Goal: Task Accomplishment & Management: Manage account settings

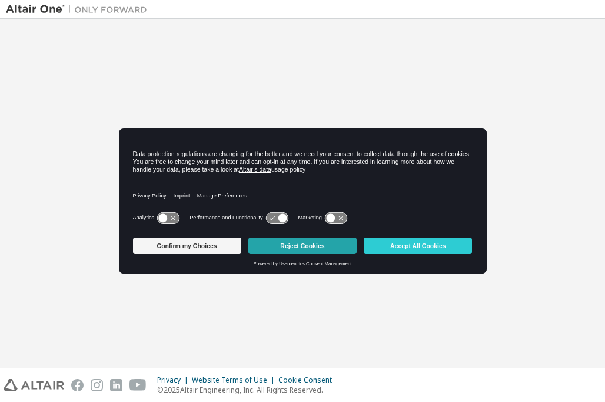
click at [301, 246] on button "Reject Cookies" at bounding box center [302, 245] width 108 height 16
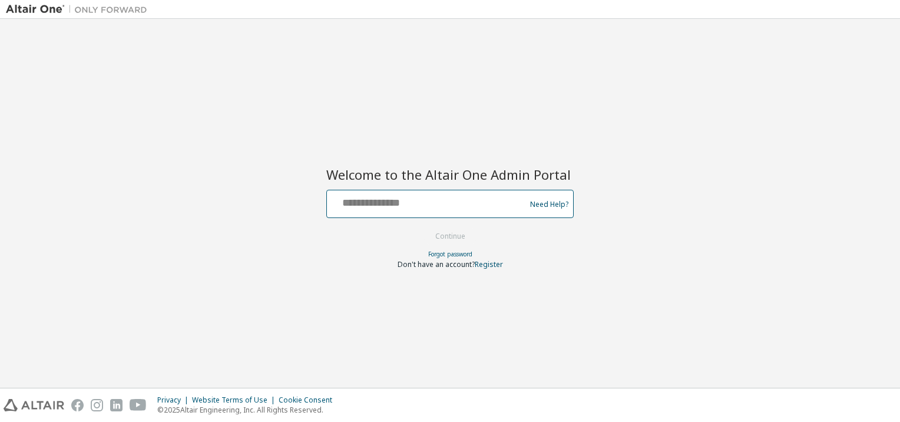
click at [388, 201] on input "text" at bounding box center [427, 201] width 193 height 17
type input "*"
type input "**********"
click at [446, 233] on button "Continue" at bounding box center [450, 236] width 55 height 18
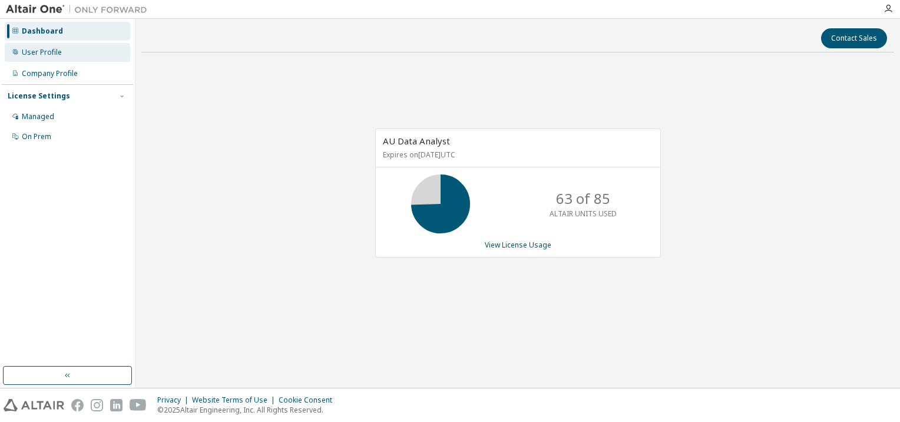
click at [41, 52] on div "User Profile" at bounding box center [42, 52] width 40 height 9
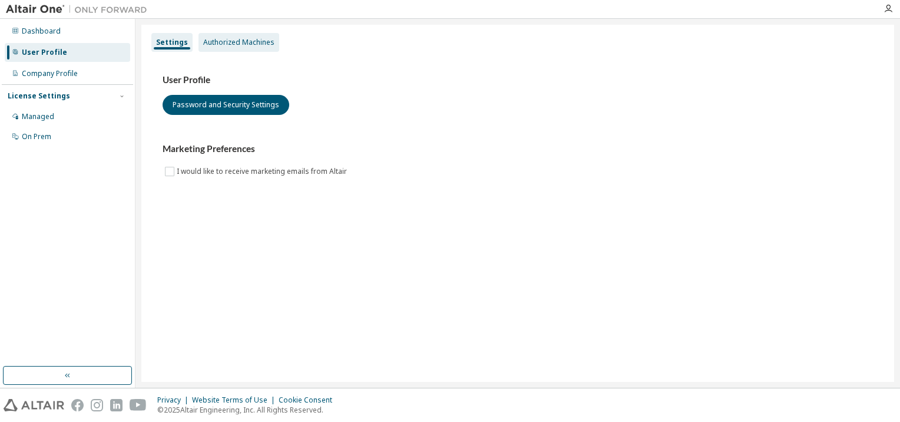
click at [243, 45] on div "Authorized Machines" at bounding box center [238, 42] width 71 height 9
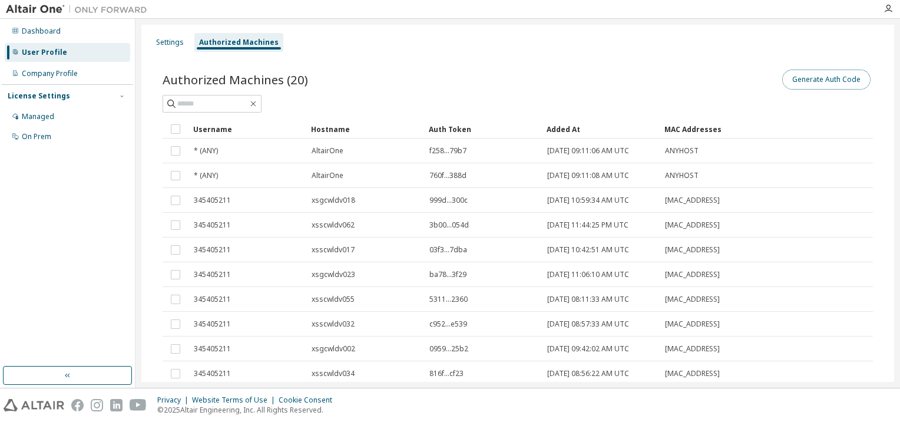
click at [838, 83] on button "Generate Auth Code" at bounding box center [826, 79] width 88 height 20
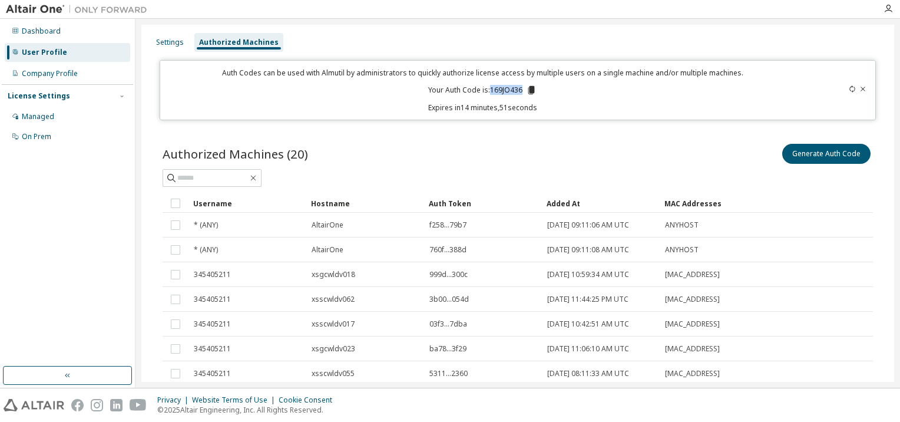
drag, startPoint x: 488, startPoint y: 88, endPoint x: 519, endPoint y: 89, distance: 30.6
click at [519, 89] on p "Your Auth Code is: 169JO436" at bounding box center [482, 90] width 108 height 11
copy p "169JO436"
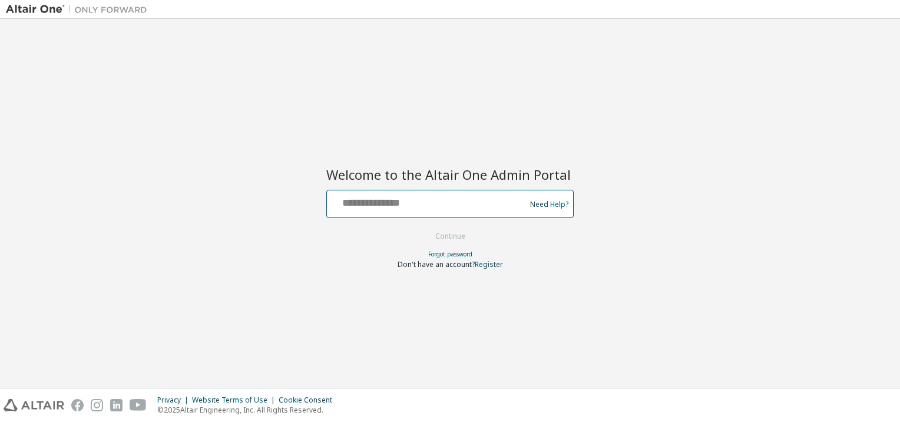
click at [370, 200] on input "text" at bounding box center [427, 201] width 193 height 17
type input "**********"
click at [463, 237] on button "Continue" at bounding box center [450, 236] width 55 height 18
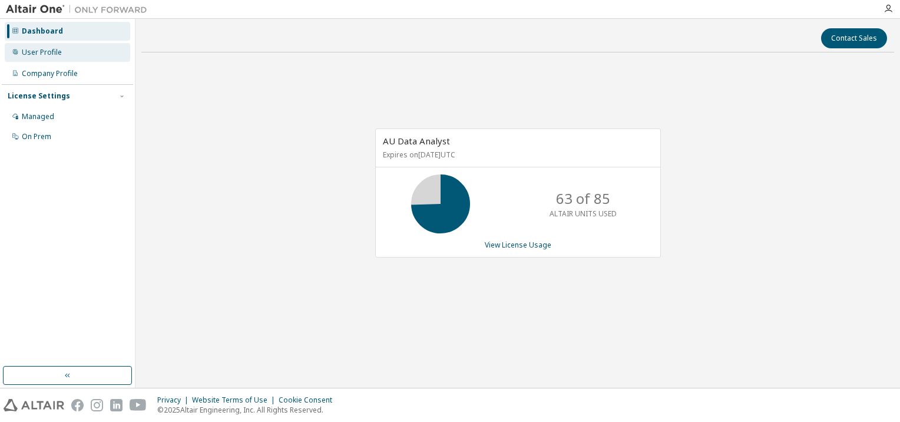
click at [45, 45] on div "User Profile" at bounding box center [67, 52] width 125 height 19
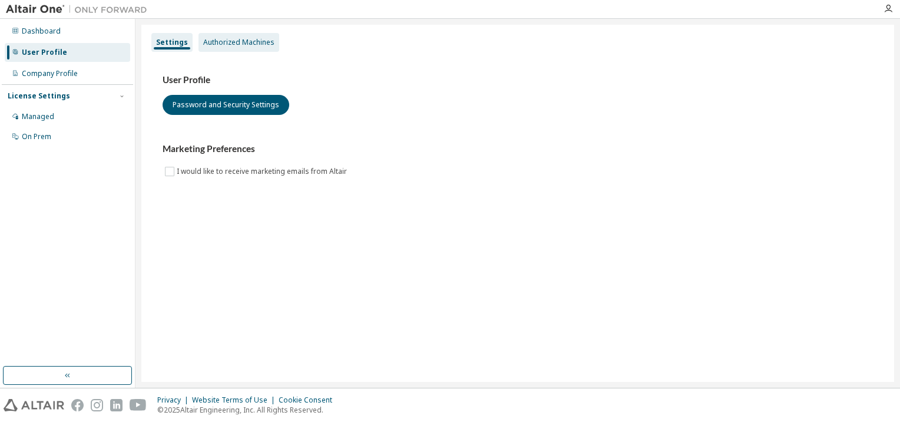
click at [233, 40] on div "Authorized Machines" at bounding box center [238, 42] width 71 height 9
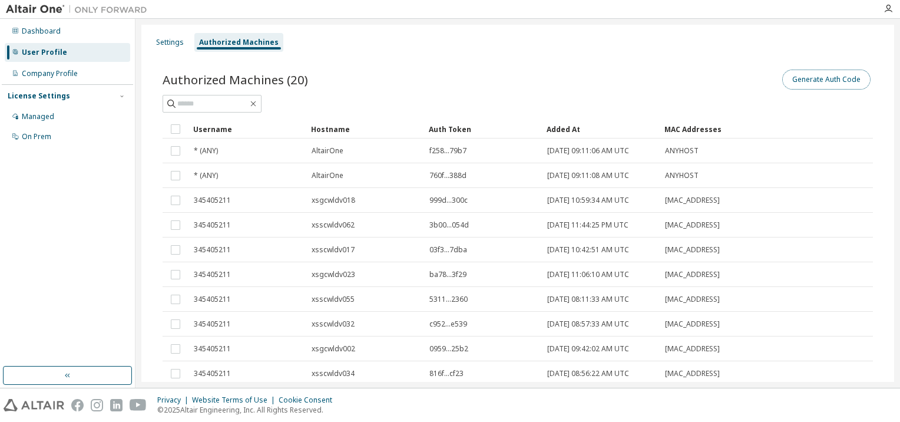
click at [820, 78] on button "Generate Auth Code" at bounding box center [826, 79] width 88 height 20
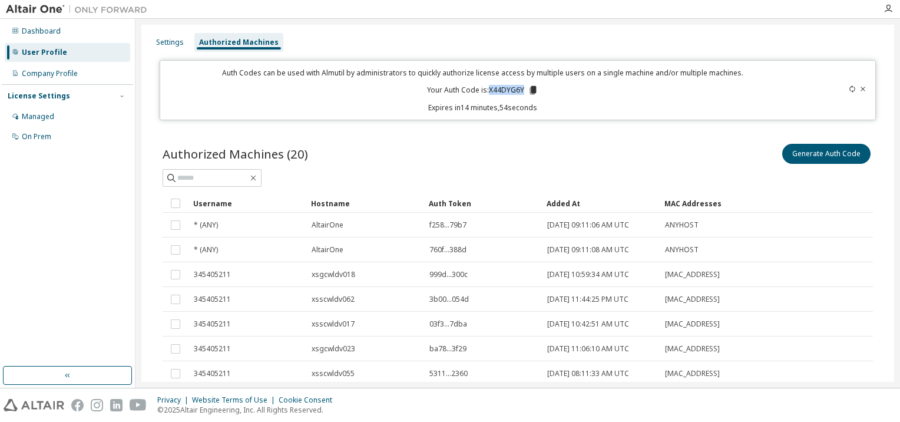
drag, startPoint x: 520, startPoint y: 87, endPoint x: 489, endPoint y: 90, distance: 31.9
click at [489, 90] on p "Your Auth Code is: X44DYG6Y" at bounding box center [482, 90] width 111 height 11
copy p "X44DYG6Y"
